Goal: Task Accomplishment & Management: Use online tool/utility

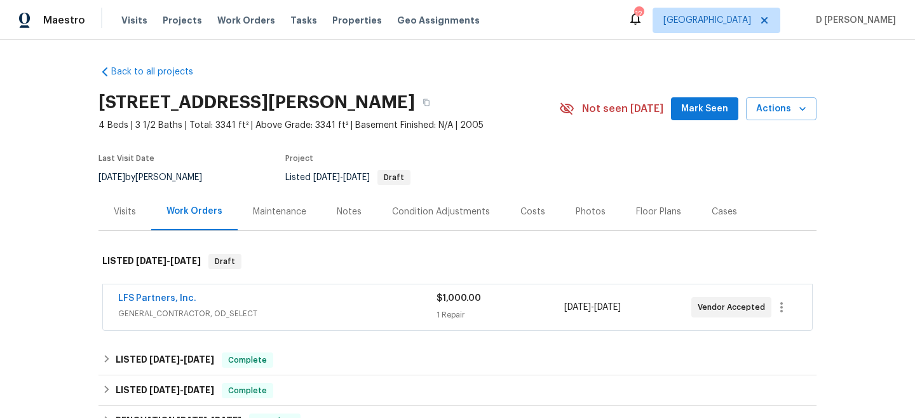
scroll to position [81, 0]
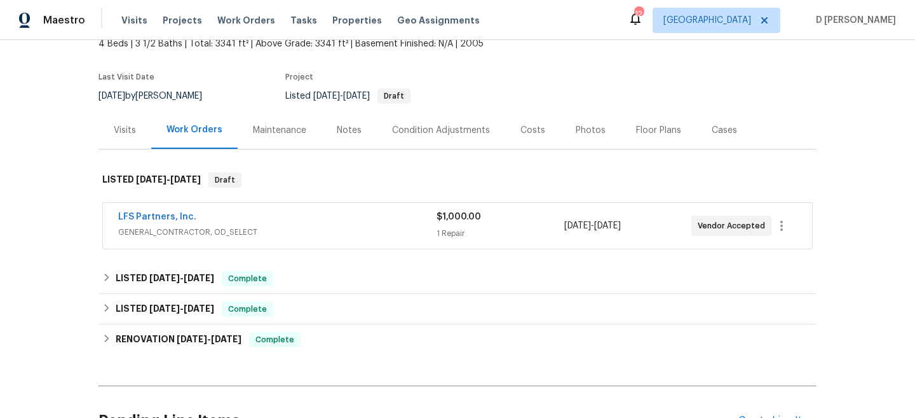
click at [267, 234] on span "GENERAL_CONTRACTOR, OD_SELECT" at bounding box center [277, 232] width 318 height 13
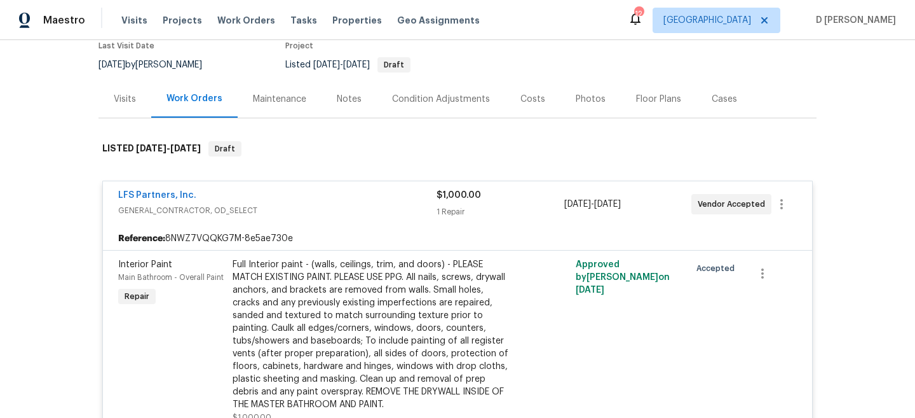
scroll to position [69, 0]
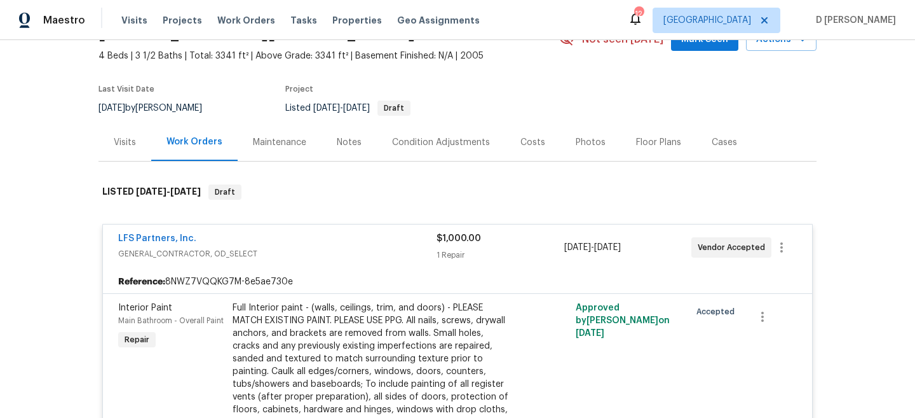
click at [203, 254] on span "GENERAL_CONTRACTOR, OD_SELECT" at bounding box center [277, 253] width 318 height 13
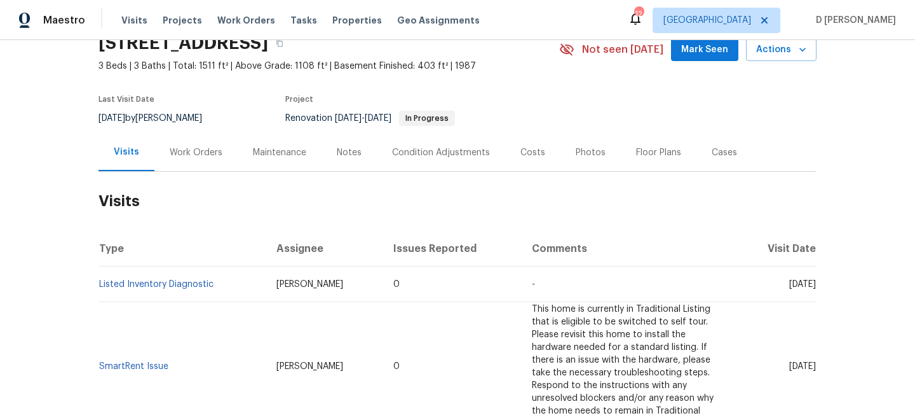
scroll to position [58, 0]
click at [198, 153] on div "Work Orders" at bounding box center [196, 153] width 53 height 13
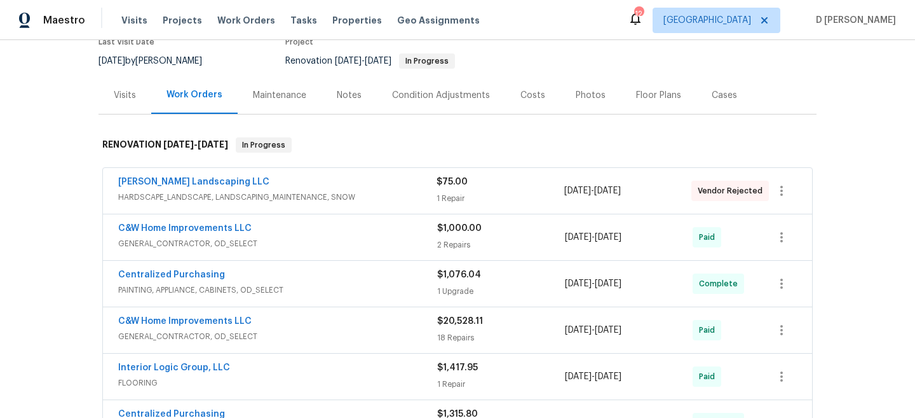
scroll to position [98, 0]
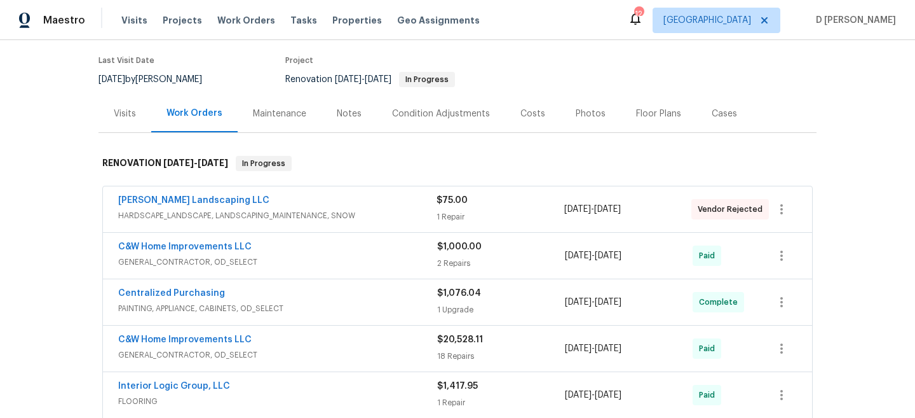
click at [125, 123] on div "Visits" at bounding box center [125, 113] width 53 height 37
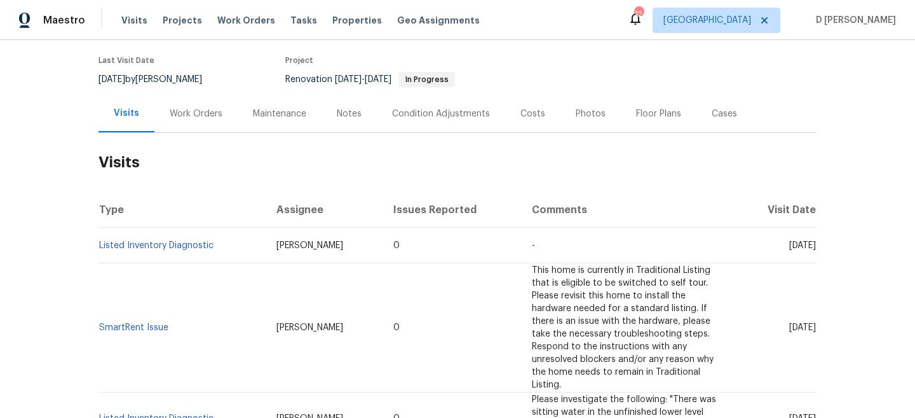
click at [718, 104] on div "Cases" at bounding box center [725, 113] width 56 height 37
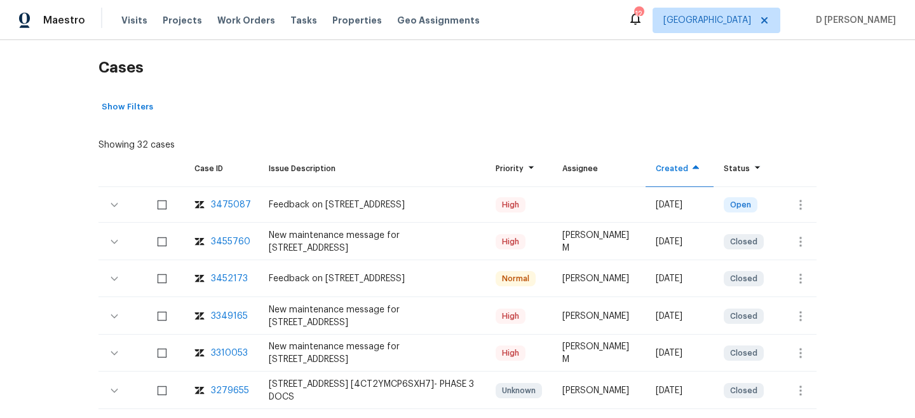
scroll to position [193, 0]
click at [799, 207] on icon "button" at bounding box center [800, 203] width 15 height 15
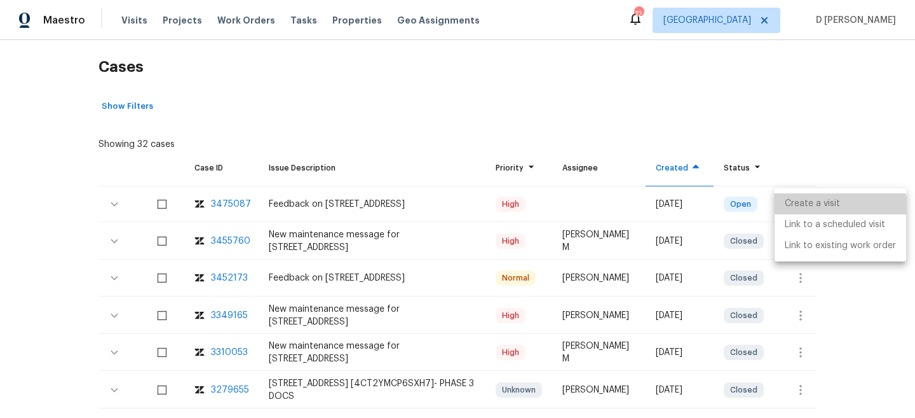
click at [819, 208] on li "Create a visit" at bounding box center [841, 203] width 132 height 21
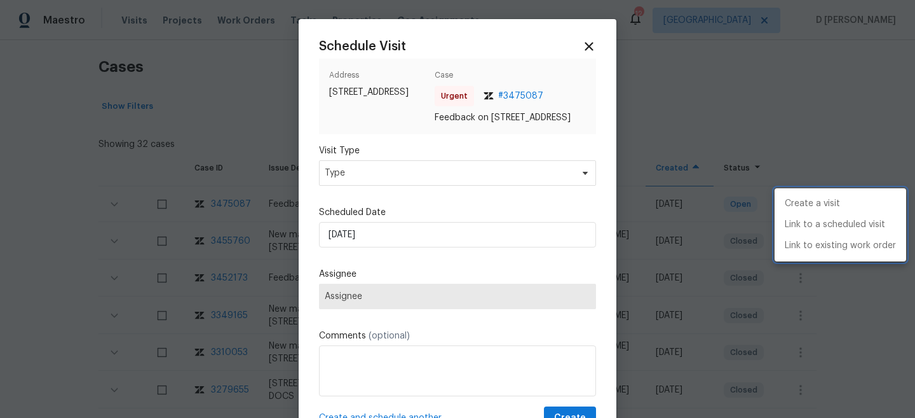
click at [439, 192] on div at bounding box center [457, 209] width 915 height 418
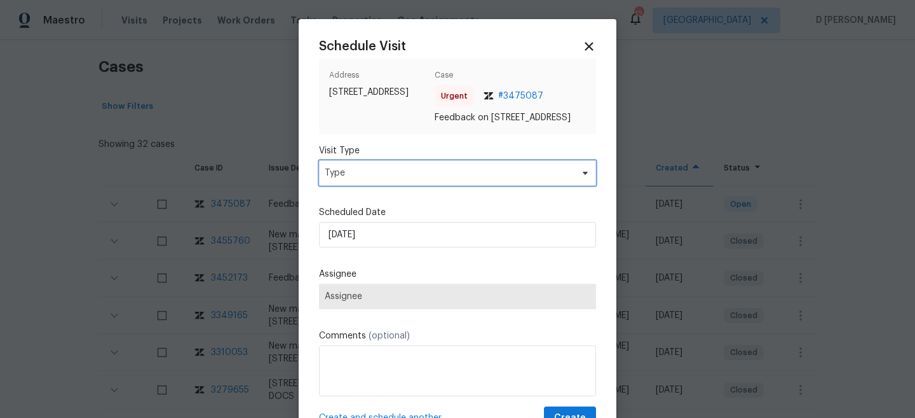
click at [439, 186] on span "Type" at bounding box center [457, 172] width 277 height 25
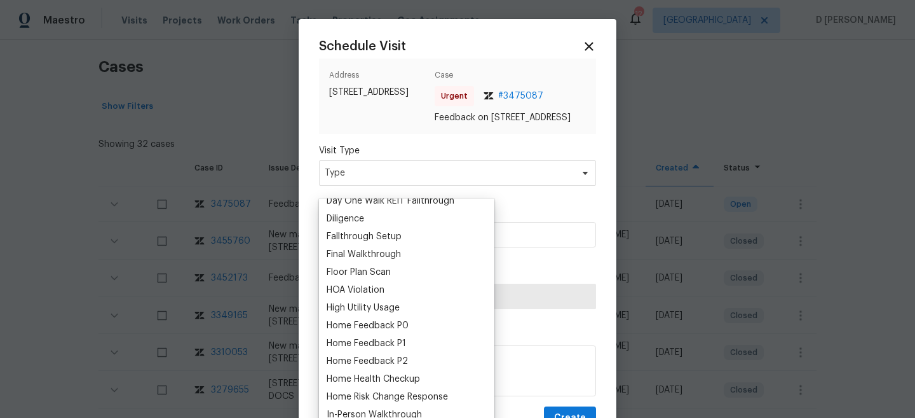
scroll to position [279, 0]
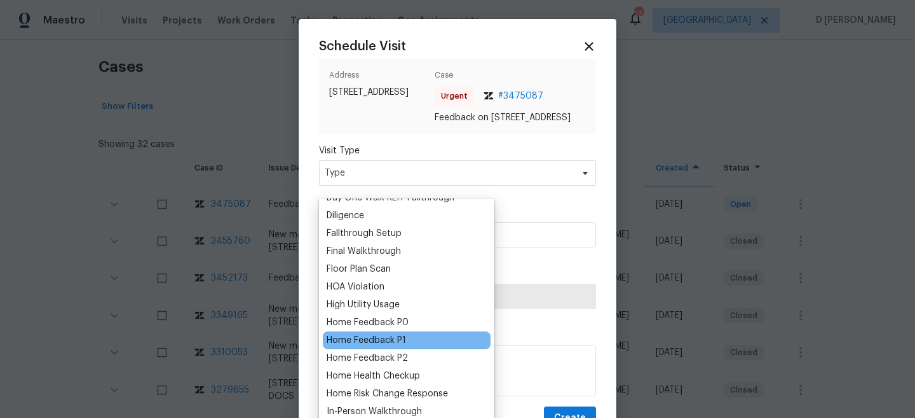
click at [398, 340] on div "Home Feedback P1" at bounding box center [366, 340] width 79 height 13
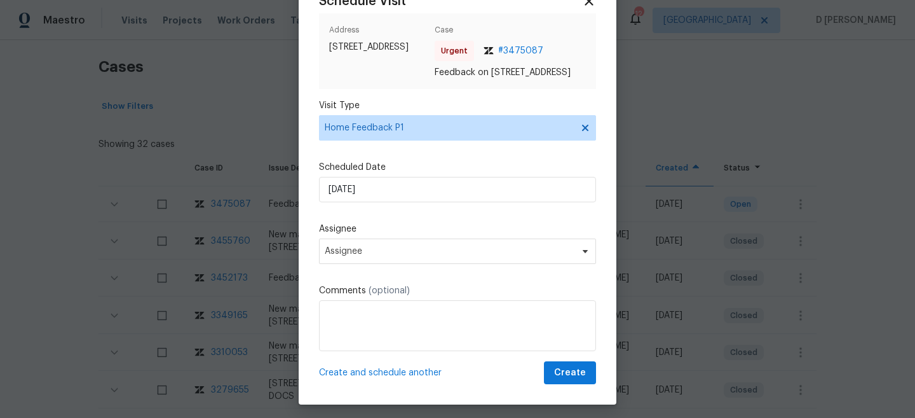
scroll to position [62, 0]
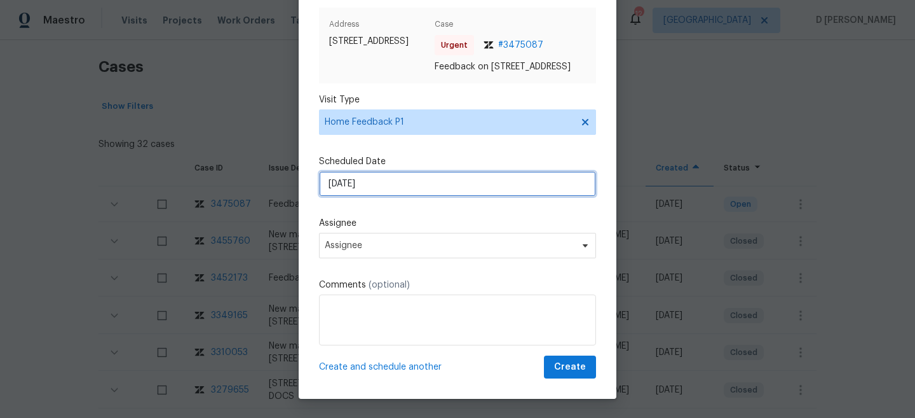
click at [421, 196] on input "08/09/2025" at bounding box center [457, 183] width 277 height 25
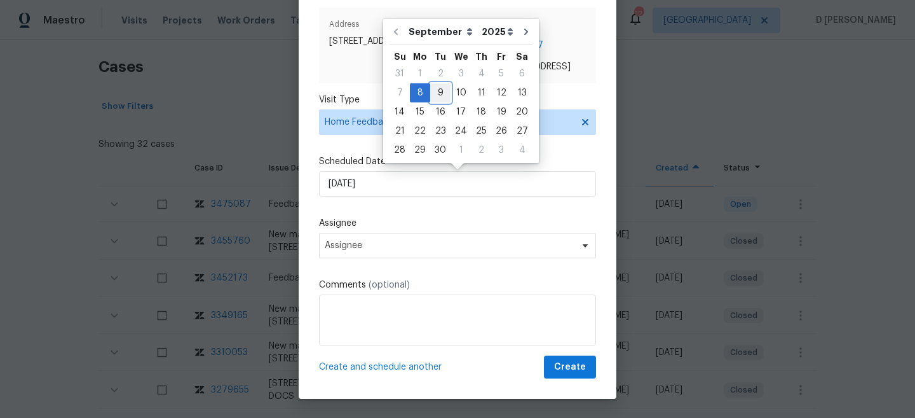
click at [439, 92] on div "9" at bounding box center [440, 93] width 20 height 18
type input "09/09/2025"
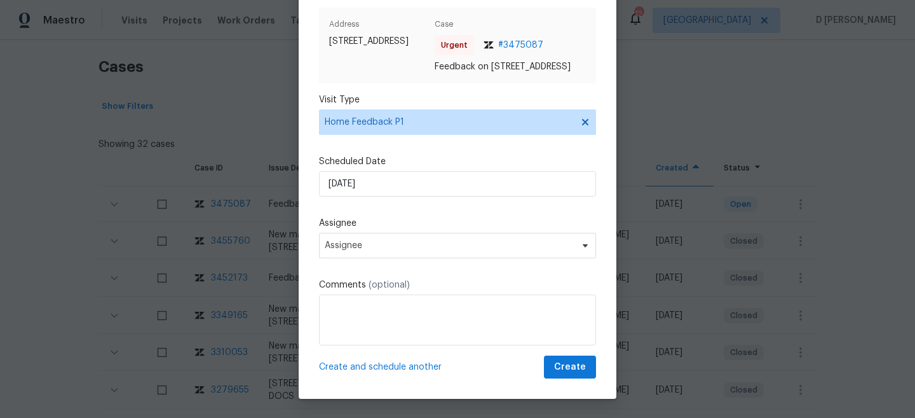
scroll to position [64, 0]
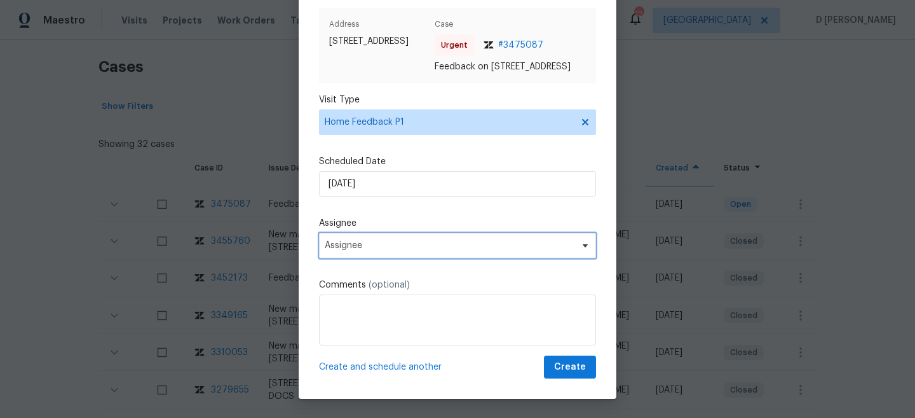
click at [397, 252] on span "Assignee" at bounding box center [457, 245] width 277 height 25
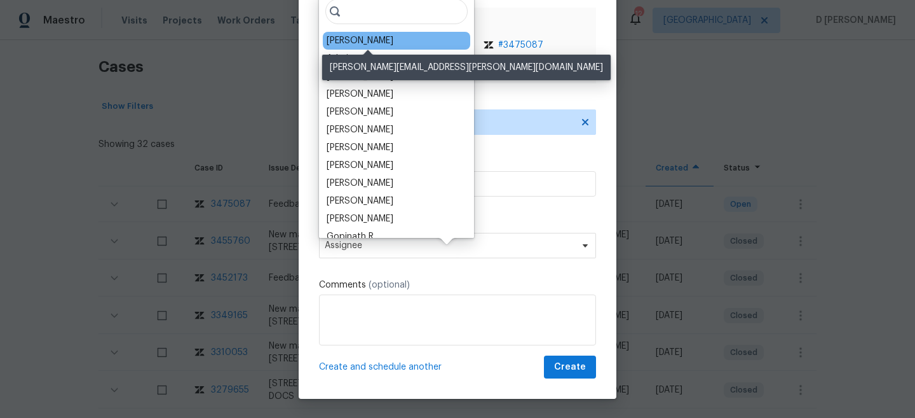
click at [369, 43] on div "Nicolas Campuzano" at bounding box center [360, 40] width 67 height 13
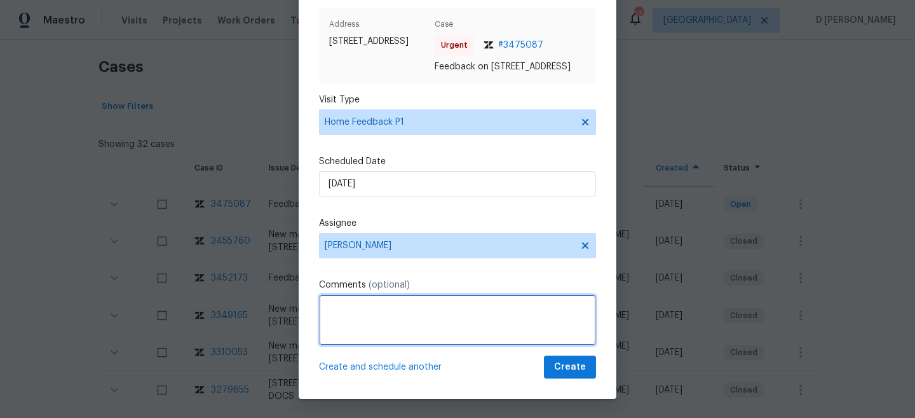
click at [405, 310] on textarea at bounding box center [457, 319] width 277 height 51
paste textarea "The chipped floor at the top step leading to the lower level. The paint job com…"
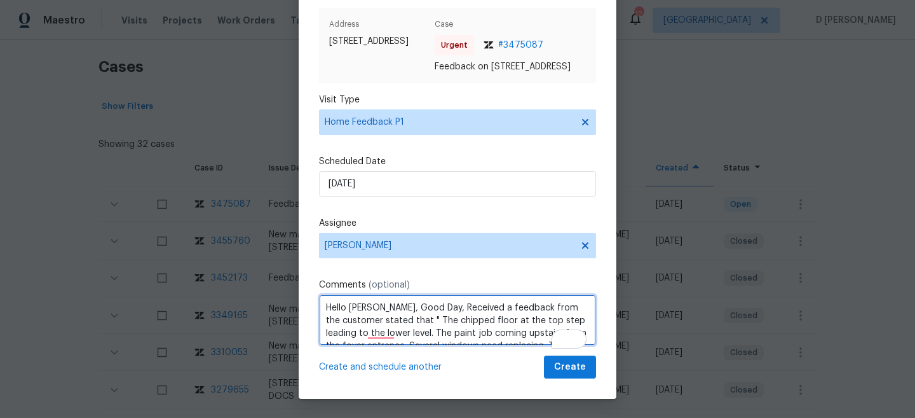
scroll to position [57, 0]
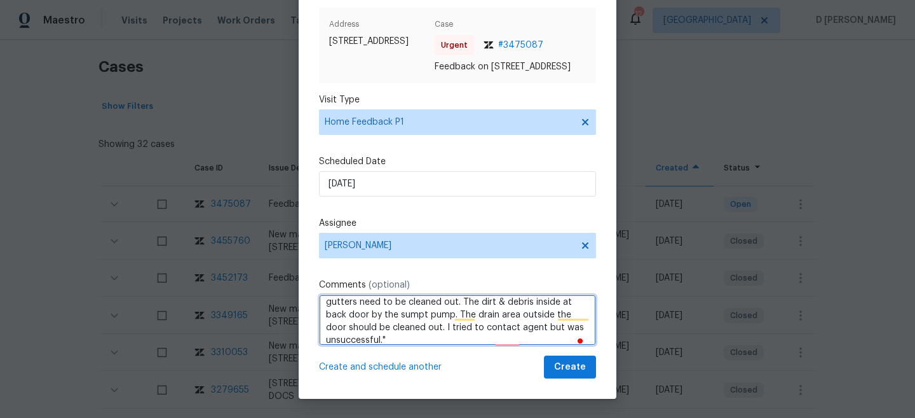
click at [398, 334] on textarea "Hello Nicolas, Good Day, Received a feedback from the customer stated that " Th…" at bounding box center [457, 319] width 277 height 51
type textarea "Hello Nicolas, Good Day, Received a feedback from the customer stated that " Th…"
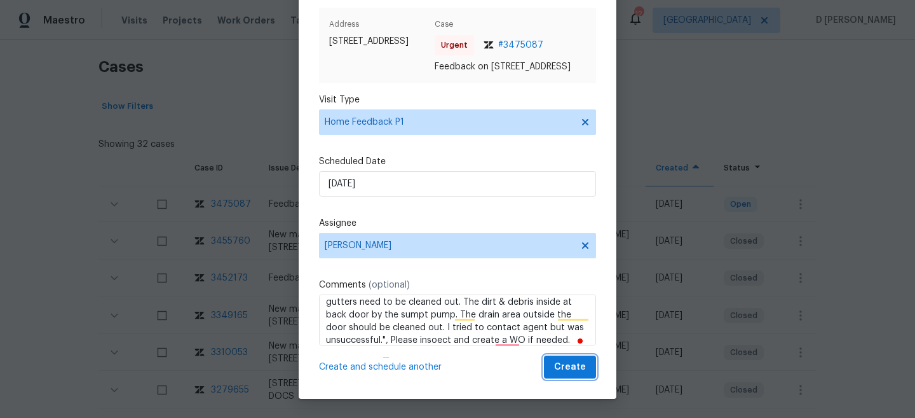
click at [567, 371] on span "Create" at bounding box center [570, 367] width 32 height 16
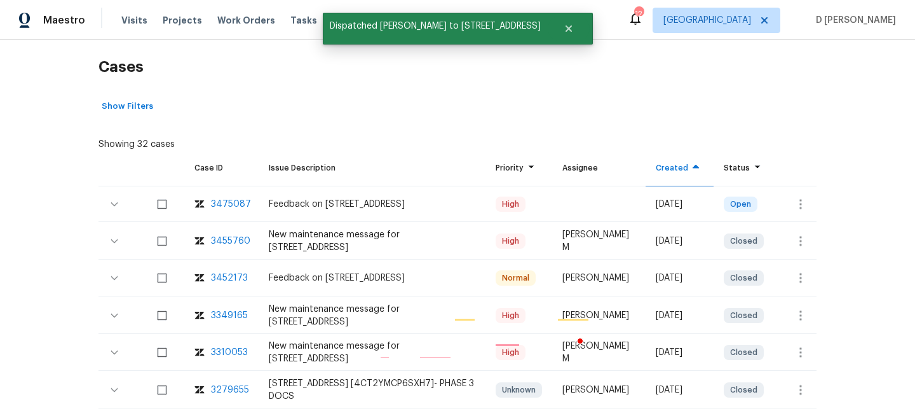
scroll to position [0, 0]
click at [128, 20] on span "Visits" at bounding box center [134, 20] width 26 height 13
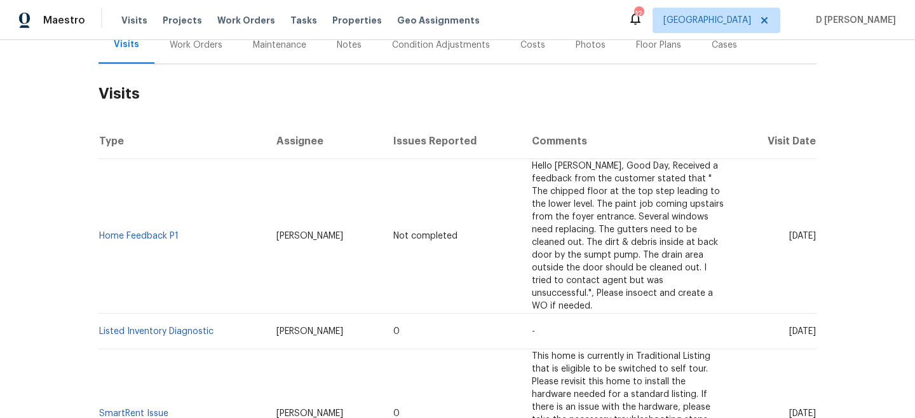
scroll to position [178, 0]
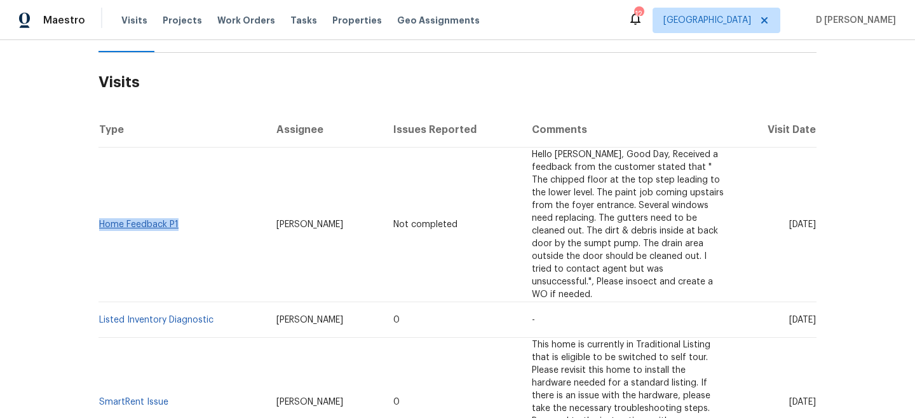
drag, startPoint x: 190, startPoint y: 221, endPoint x: 100, endPoint y: 220, distance: 90.3
click at [100, 220] on td "Home Feedback P1" at bounding box center [183, 224] width 168 height 154
copy link "Home Feedback P1"
click at [223, 305] on td "Listed Inventory Diagnostic" at bounding box center [183, 320] width 168 height 36
drag, startPoint x: 766, startPoint y: 308, endPoint x: 791, endPoint y: 310, distance: 24.8
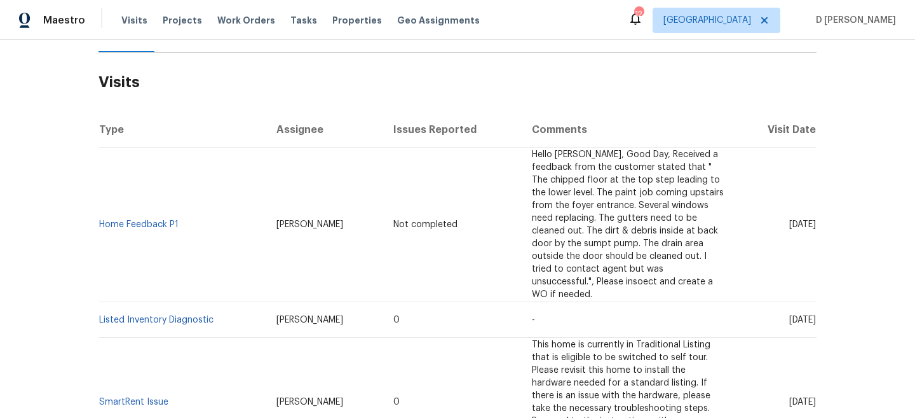
click at [791, 315] on span "Wed, Jul 30 2025" at bounding box center [802, 319] width 27 height 9
copy span "Jul 30"
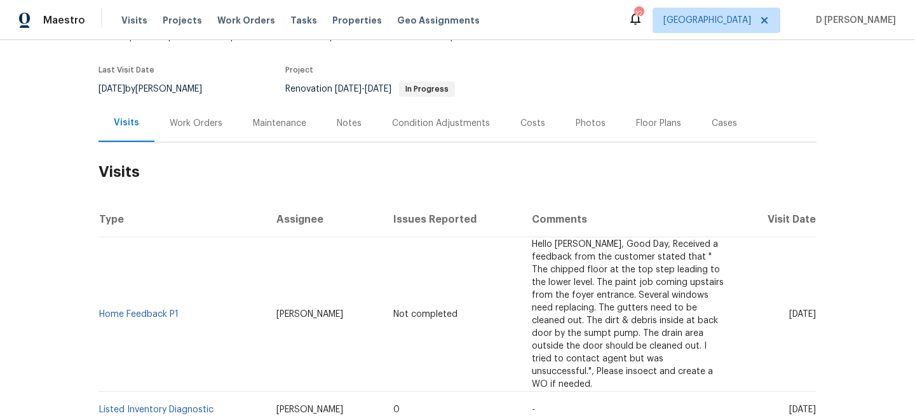
scroll to position [72, 0]
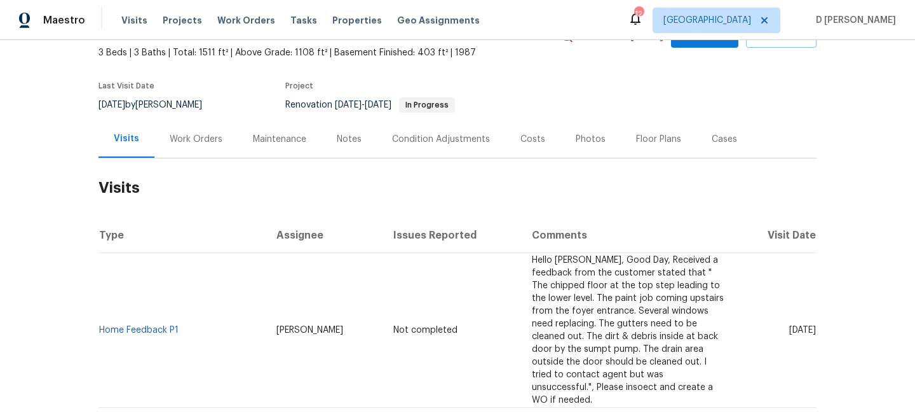
click at [202, 139] on div "Work Orders" at bounding box center [196, 139] width 53 height 13
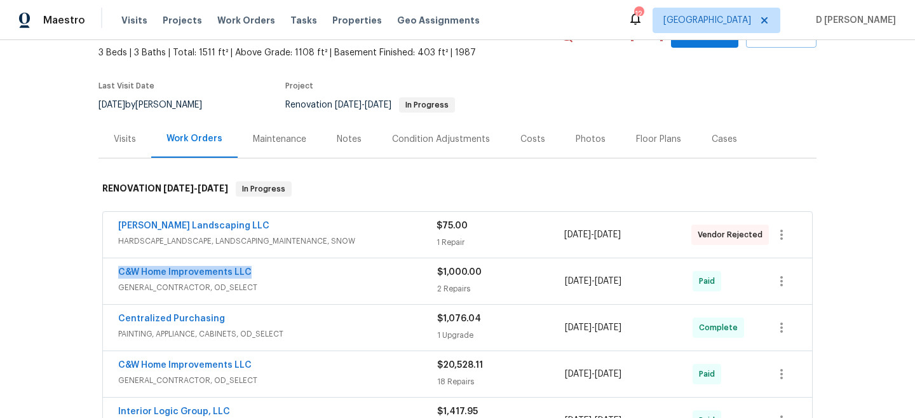
drag, startPoint x: 111, startPoint y: 267, endPoint x: 391, endPoint y: 269, distance: 280.3
click at [391, 268] on div "C&W Home Improvements LLC GENERAL_CONTRACTOR, OD_SELECT $1,000.00 2 Repairs 4/4…" at bounding box center [457, 281] width 709 height 46
copy link "C&W Home Improvements LLC"
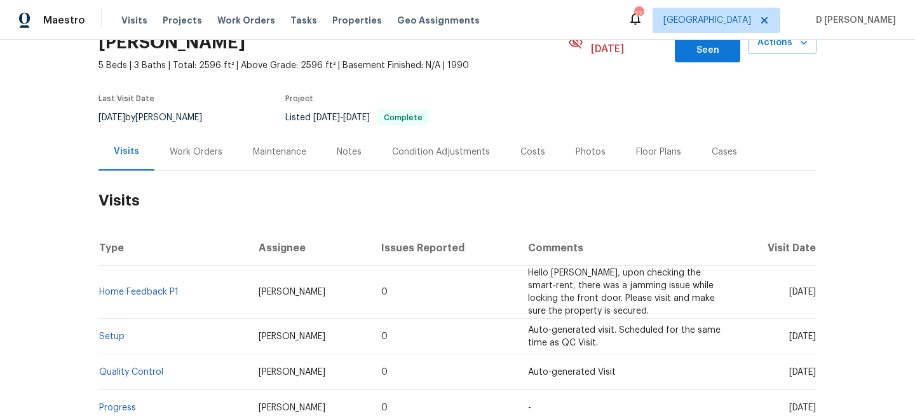
scroll to position [73, 0]
click at [195, 132] on div "Work Orders" at bounding box center [195, 150] width 83 height 37
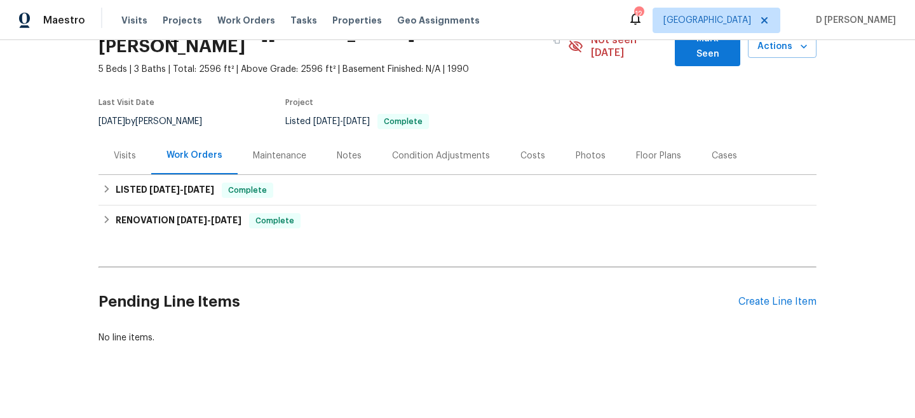
click at [116, 149] on div "Visits" at bounding box center [125, 155] width 22 height 13
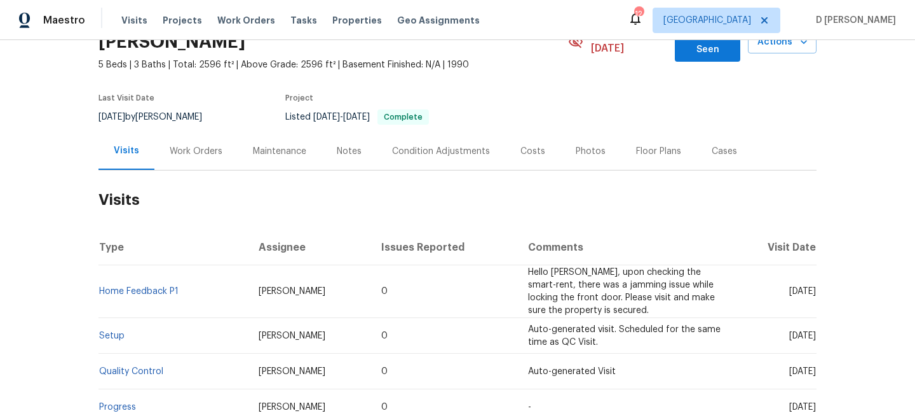
drag, startPoint x: 240, startPoint y: 283, endPoint x: 338, endPoint y: 283, distance: 97.9
click at [338, 283] on td "[PERSON_NAME]" at bounding box center [309, 291] width 123 height 53
copy span "[PERSON_NAME]"
click at [135, 287] on link "Home Feedback P1" at bounding box center [138, 291] width 79 height 9
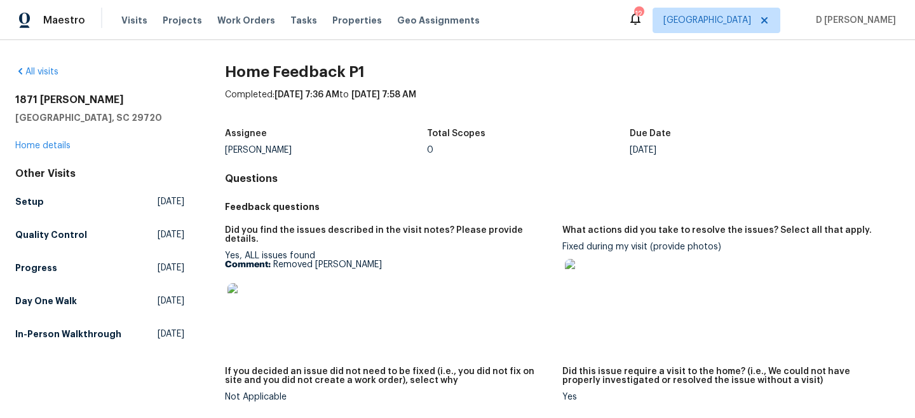
scroll to position [58, 0]
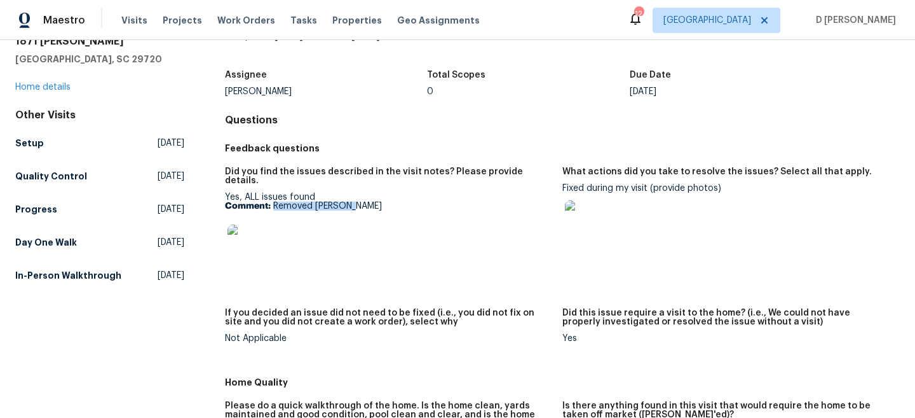
drag, startPoint x: 273, startPoint y: 198, endPoint x: 389, endPoint y: 198, distance: 115.7
click at [389, 201] on p "Comment: Removed [PERSON_NAME]" at bounding box center [388, 205] width 327 height 9
copy p "Removed [PERSON_NAME]"
drag, startPoint x: 563, startPoint y: 186, endPoint x: 649, endPoint y: 187, distance: 85.8
click at [649, 187] on div "Fixed during my visit (provide photos)" at bounding box center [725, 216] width 327 height 65
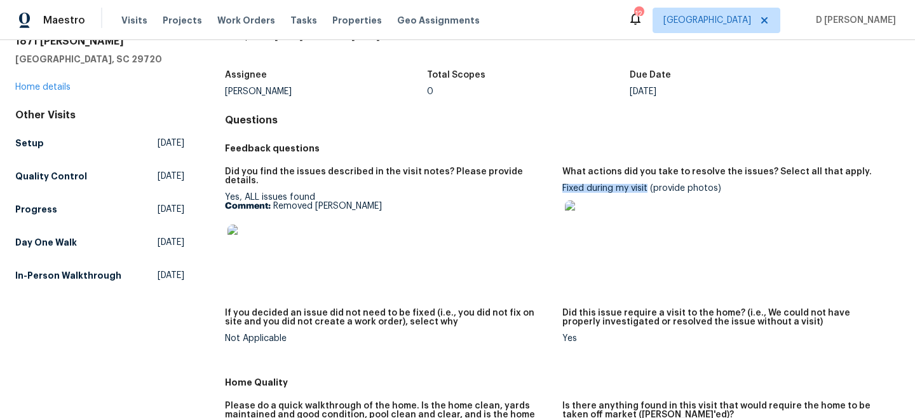
copy div "Fixed during my visit"
click at [50, 90] on link "Home details" at bounding box center [42, 87] width 55 height 9
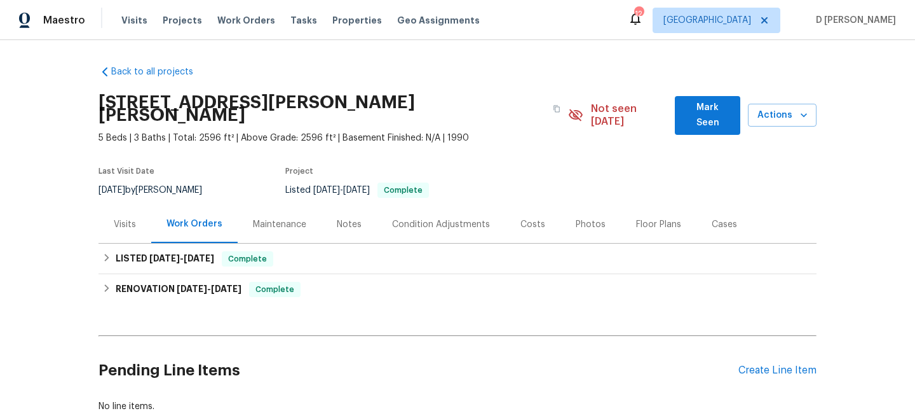
click at [114, 218] on div "Visits" at bounding box center [125, 224] width 22 height 13
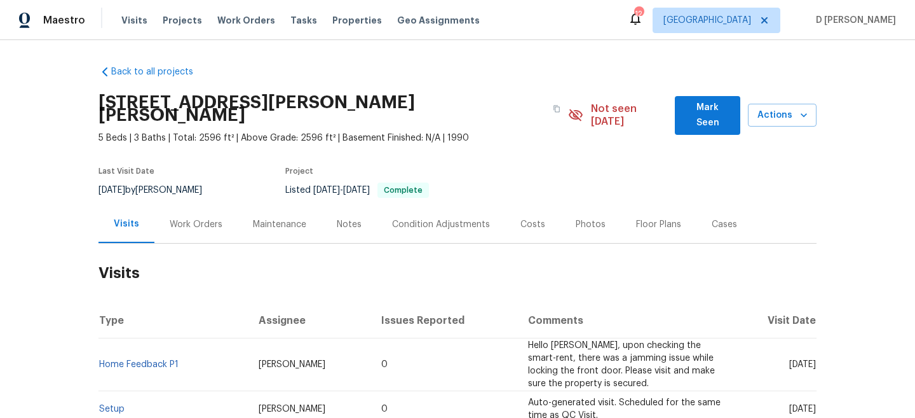
scroll to position [95, 0]
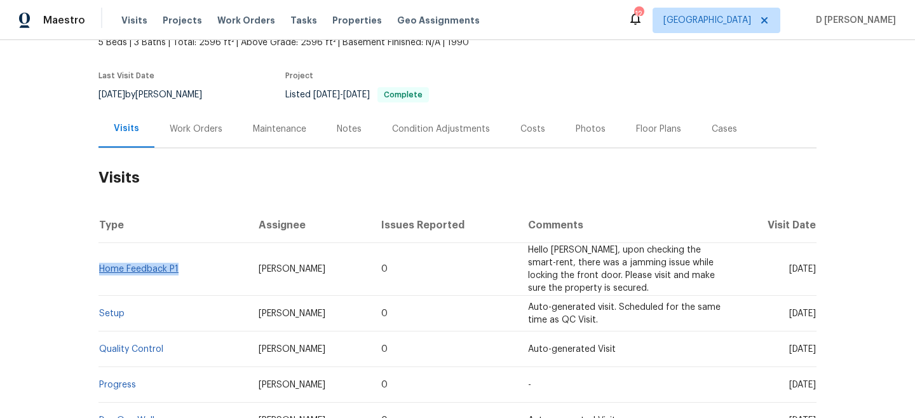
drag, startPoint x: 181, startPoint y: 256, endPoint x: 102, endPoint y: 254, distance: 79.5
click at [102, 254] on td "Home Feedback P1" at bounding box center [174, 269] width 150 height 53
copy link "Home Feedback P1"
